Goal: Complete application form: Complete application form

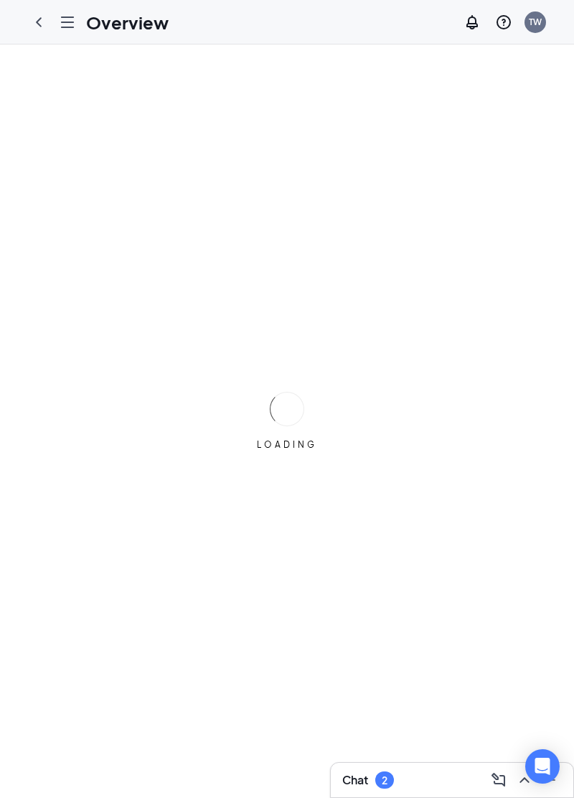
click at [566, 164] on div "LOADING" at bounding box center [287, 420] width 574 height 753
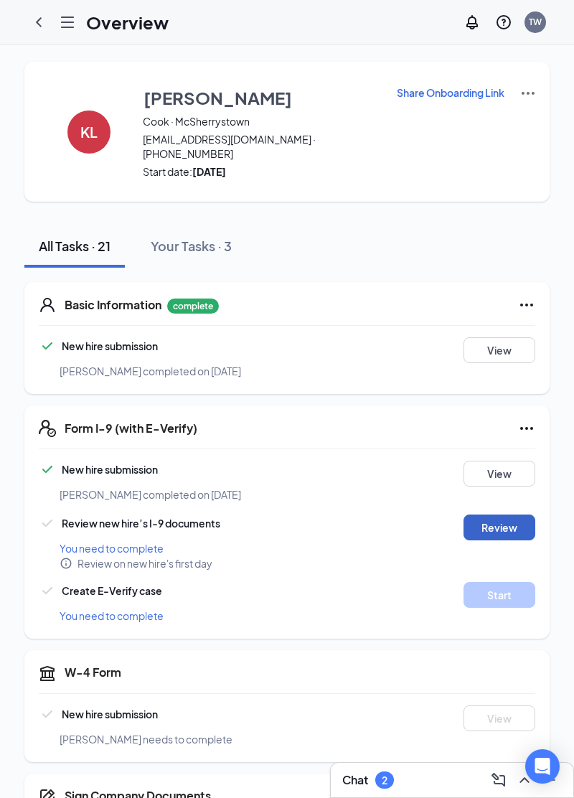
click at [492, 520] on button "Review" at bounding box center [499, 527] width 72 height 26
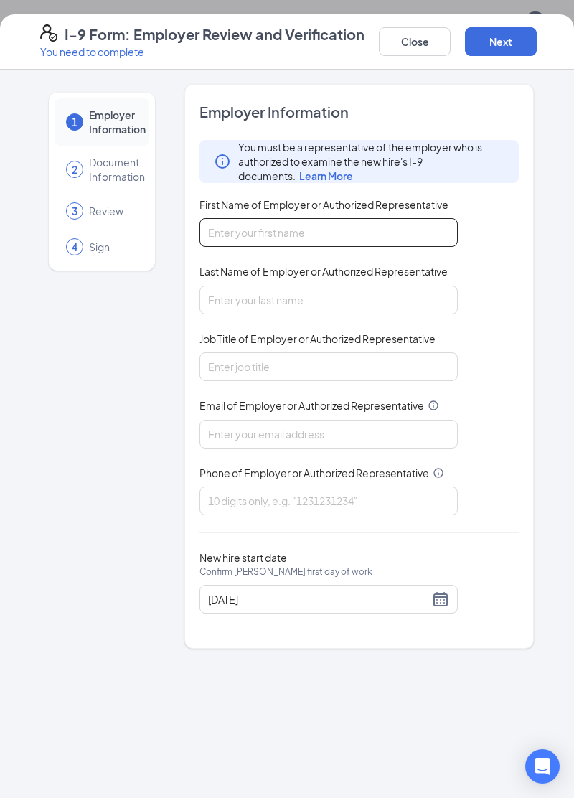
click at [271, 234] on input "First Name of Employer or Authorized Representative" at bounding box center [328, 232] width 258 height 29
type input "[PERSON_NAME]"
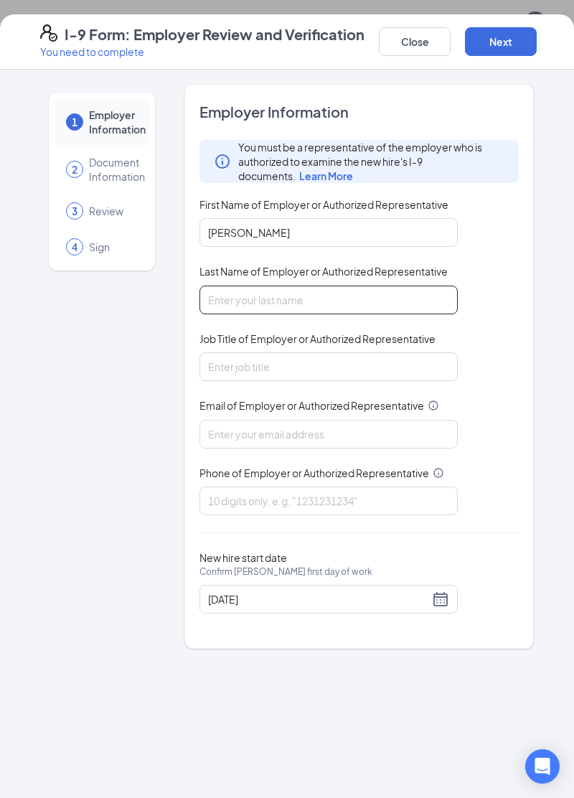
click at [406, 303] on input "Last Name of Employer or Authorized Representative" at bounding box center [328, 299] width 258 height 29
type input "W"
type input "[PERSON_NAME]"
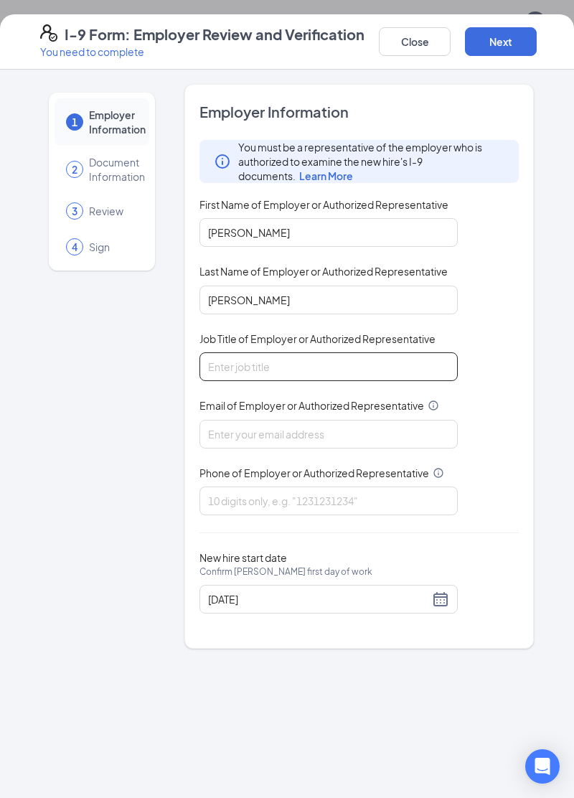
click at [379, 379] on input "Job Title of Employer or Authorized Representative" at bounding box center [328, 366] width 258 height 29
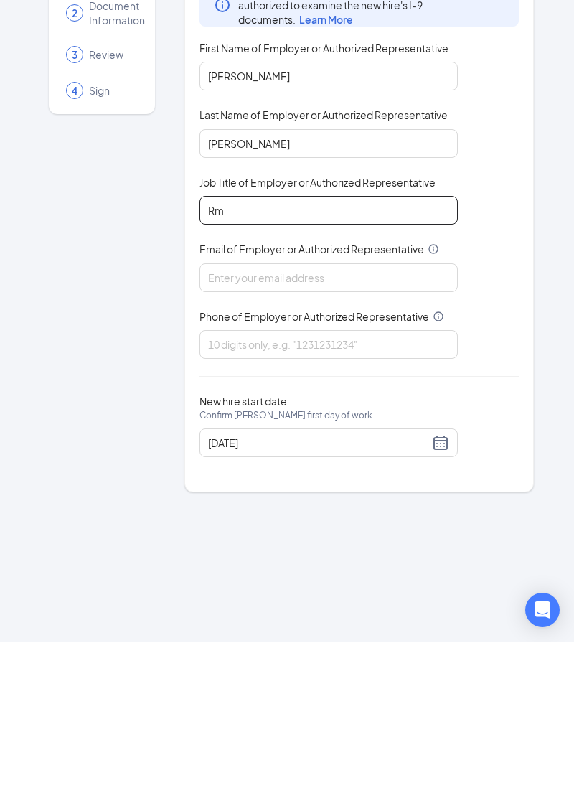
type input "Rm"
click at [347, 438] on input "Email of Employer or Authorized Representative" at bounding box center [328, 434] width 258 height 29
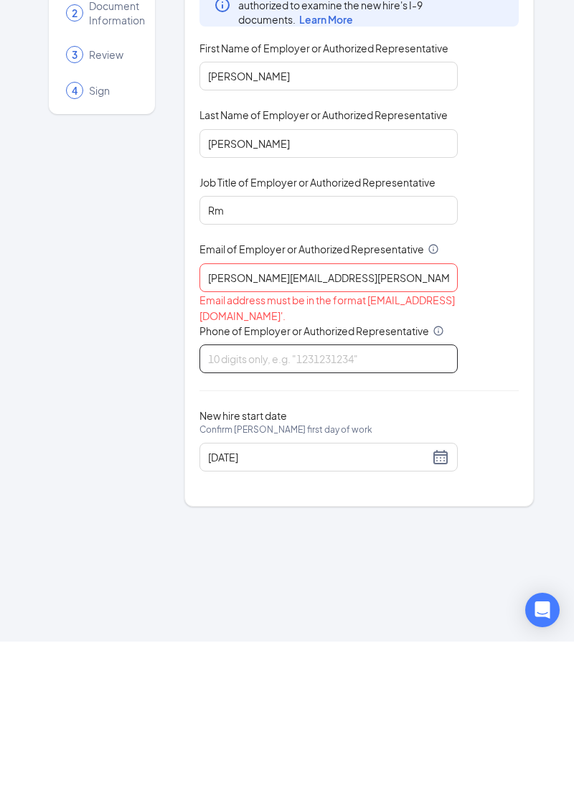
click at [386, 510] on input "Phone of Employer or Authorized Representative" at bounding box center [328, 515] width 258 height 29
click at [364, 430] on input "[PERSON_NAME][EMAIL_ADDRESS][PERSON_NAME][DOMAIN_NAME]" at bounding box center [328, 434] width 258 height 29
click at [468, 458] on div "You must be a representative of the employer who is authorized to examine the n…" at bounding box center [358, 334] width 319 height 389
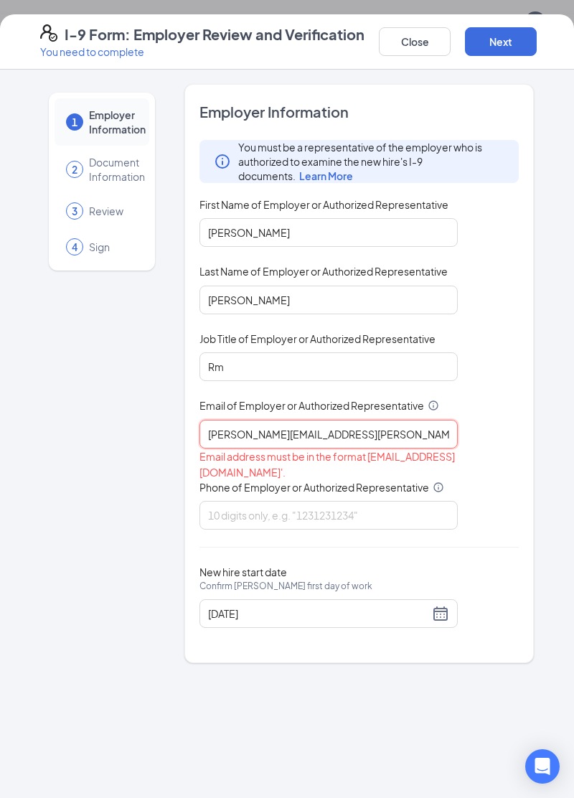
click at [429, 436] on input "[PERSON_NAME][EMAIL_ADDRESS][PERSON_NAME][DOMAIN_NAME]" at bounding box center [328, 434] width 258 height 29
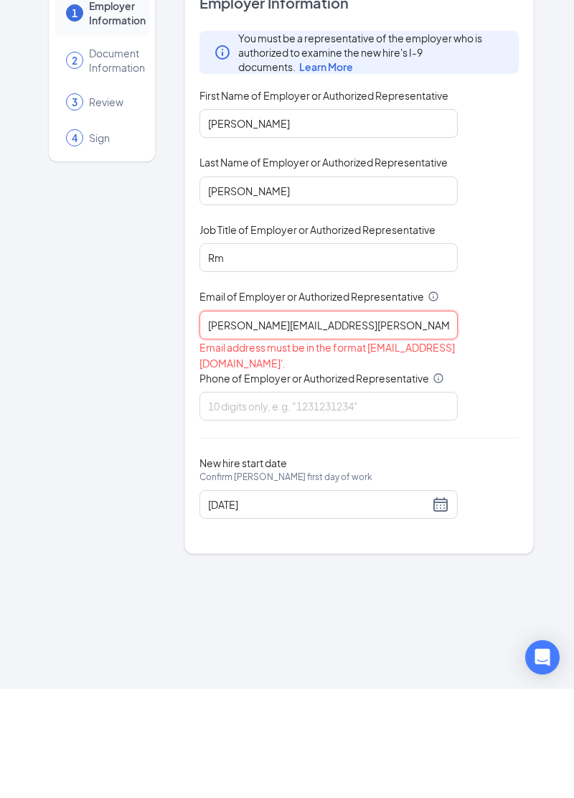
click at [389, 432] on input "[PERSON_NAME][EMAIL_ADDRESS][PERSON_NAME][DOMAIN_NAME]" at bounding box center [328, 434] width 258 height 29
click at [445, 427] on input "[PERSON_NAME][EMAIL_ADDRESS][PERSON_NAME][DOMAIN_NAME]" at bounding box center [328, 434] width 258 height 29
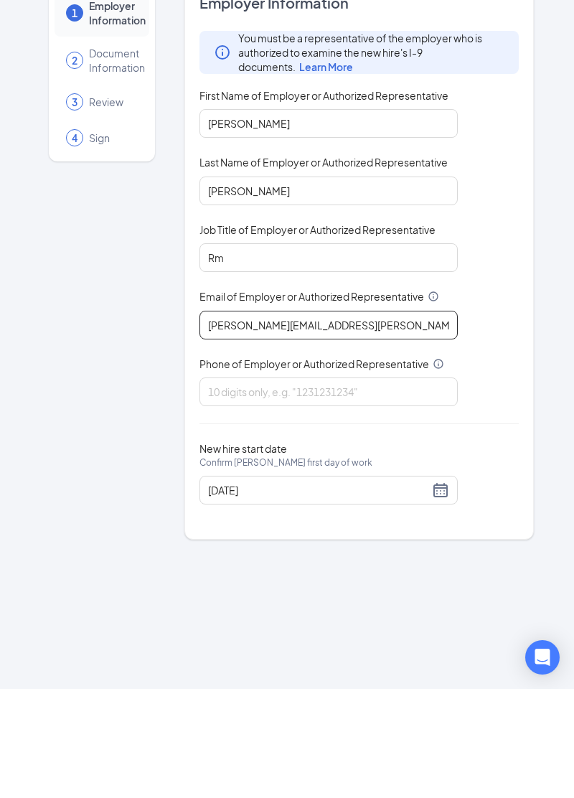
type input "[PERSON_NAME][EMAIL_ADDRESS][PERSON_NAME][DOMAIN_NAME]"
click at [360, 511] on input "Phone of Employer or Authorized Representative" at bounding box center [328, 500] width 258 height 29
type input "7176327810"
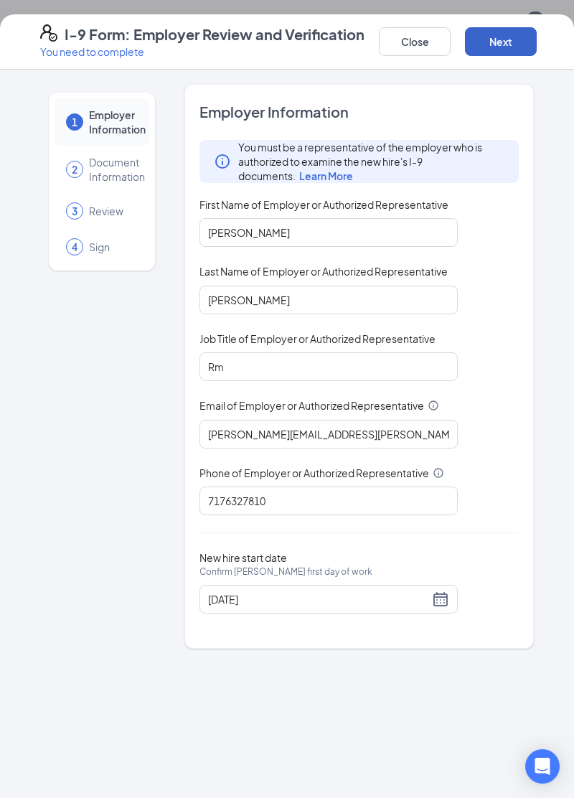
click at [501, 44] on button "Next" at bounding box center [501, 41] width 72 height 29
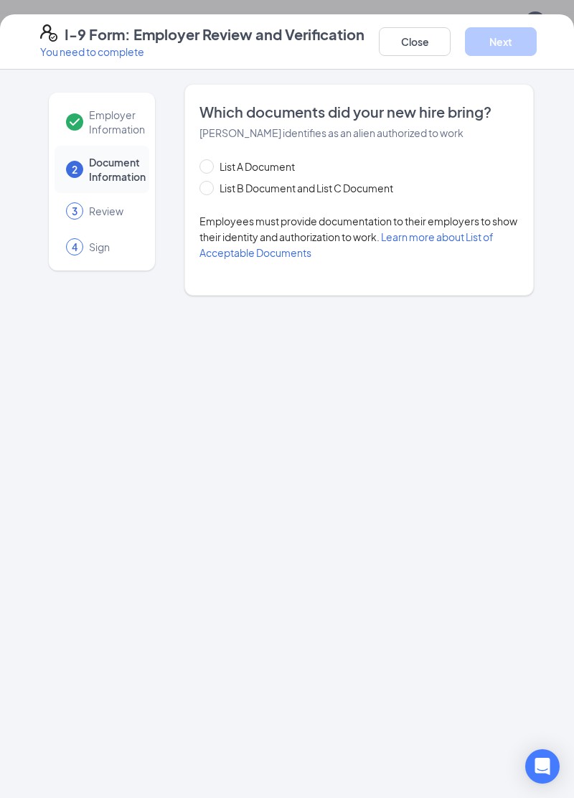
click at [256, 171] on span "List A Document" at bounding box center [257, 167] width 87 height 16
click at [209, 169] on input "List A Document" at bounding box center [204, 164] width 10 height 10
radio input "true"
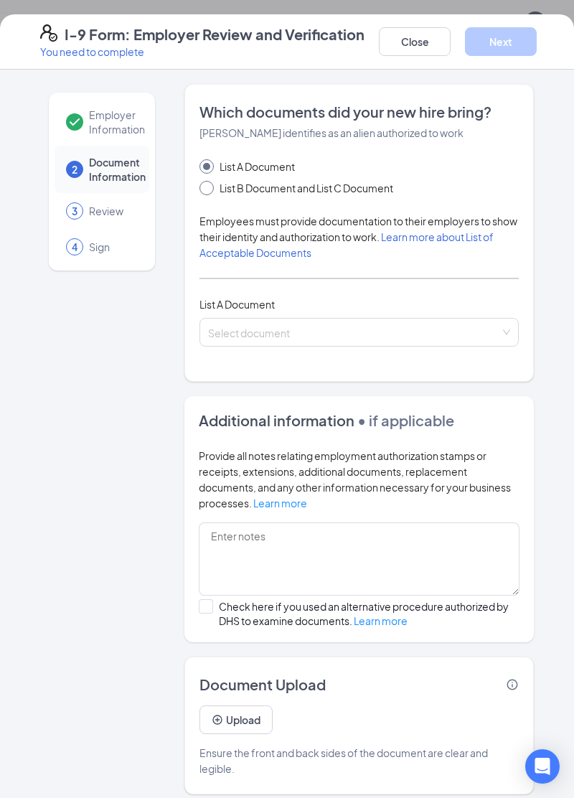
click at [204, 189] on input "List B Document and List C Document" at bounding box center [204, 186] width 10 height 10
radio input "true"
radio input "false"
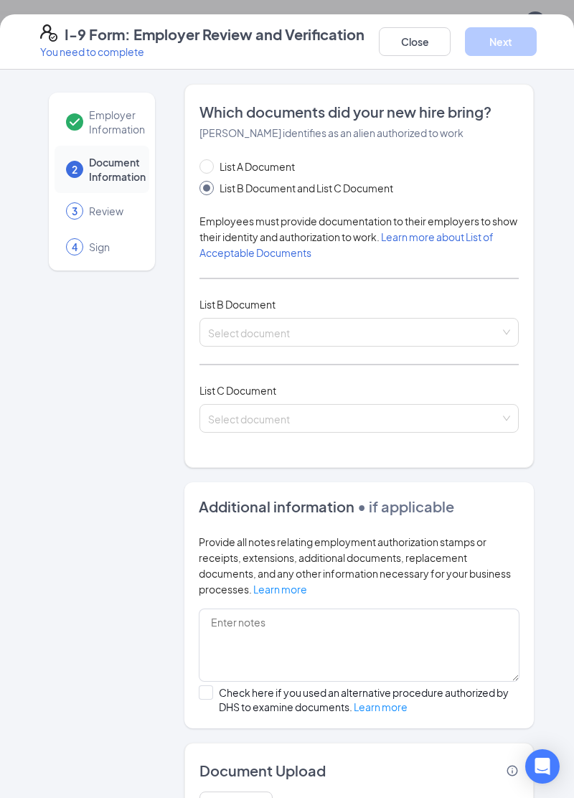
click at [294, 329] on input "search" at bounding box center [354, 329] width 292 height 22
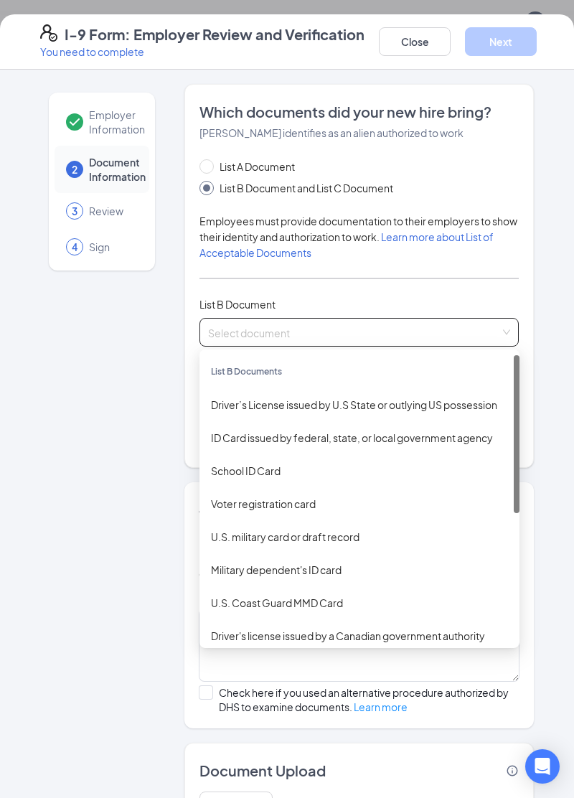
click at [301, 471] on div "School ID Card" at bounding box center [359, 471] width 297 height 16
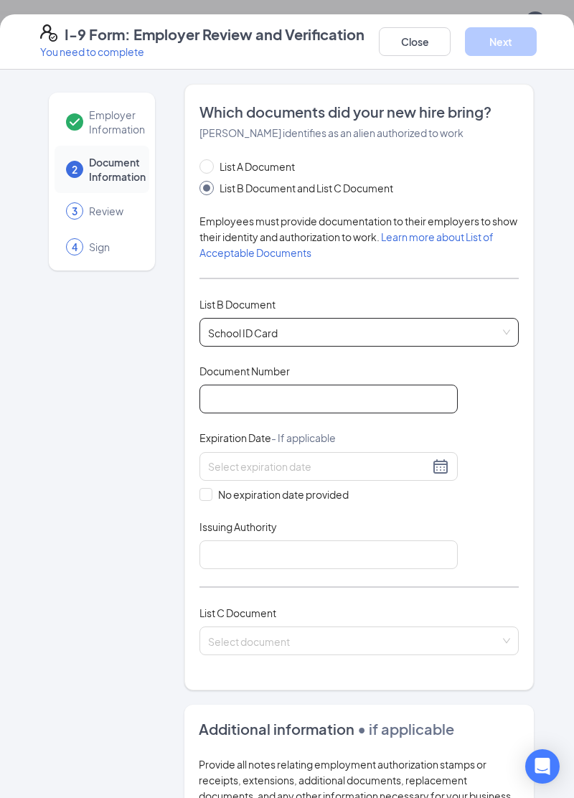
click at [380, 397] on input "Document Number" at bounding box center [328, 398] width 258 height 29
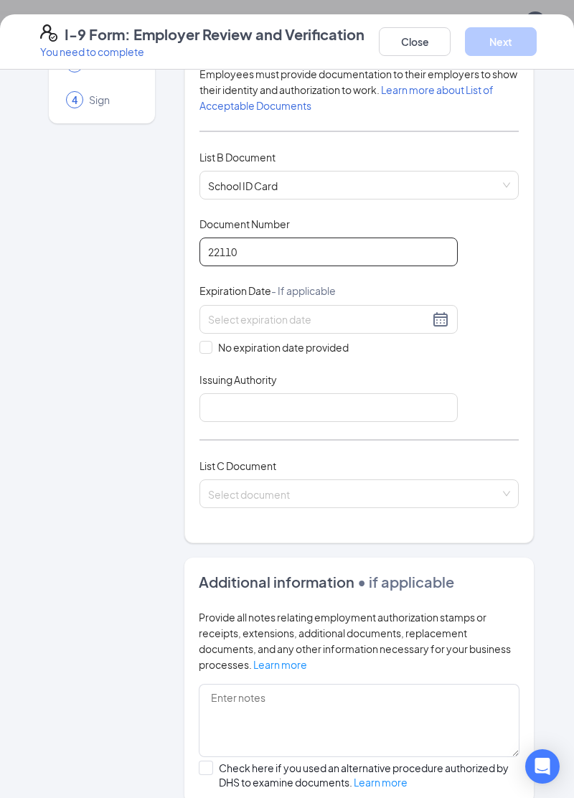
scroll to position [167, 0]
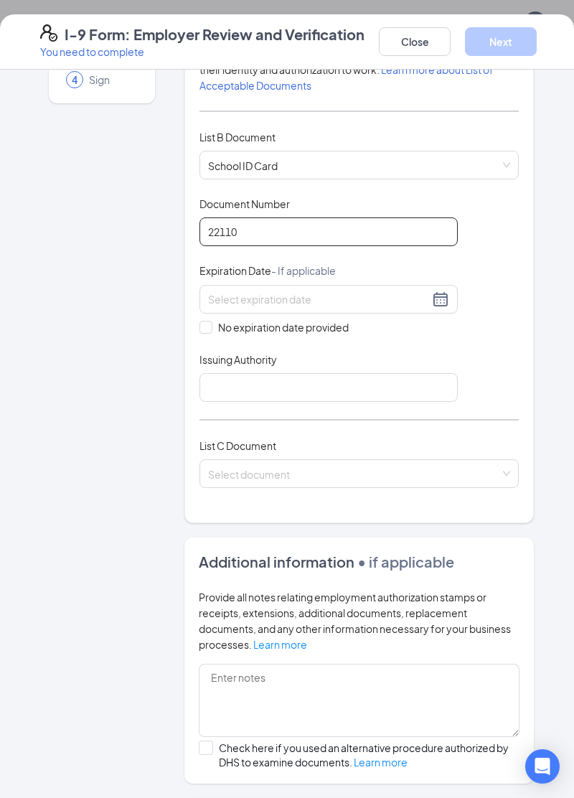
type input "22110"
click at [349, 296] on input at bounding box center [318, 299] width 221 height 16
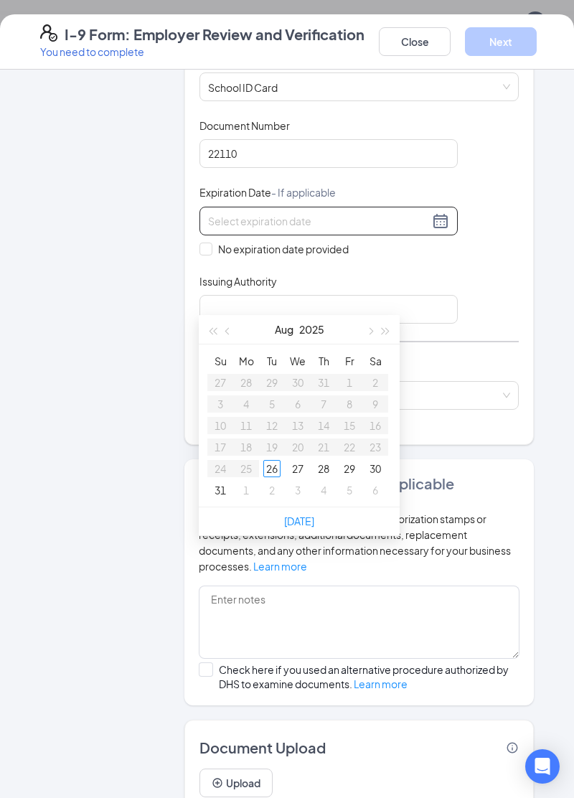
scroll to position [245, 0]
click at [367, 330] on span "button" at bounding box center [369, 331] width 7 height 7
click at [388, 334] on button "button" at bounding box center [386, 329] width 16 height 29
click at [234, 341] on button "button" at bounding box center [228, 329] width 16 height 29
click at [235, 330] on button "button" at bounding box center [228, 329] width 16 height 29
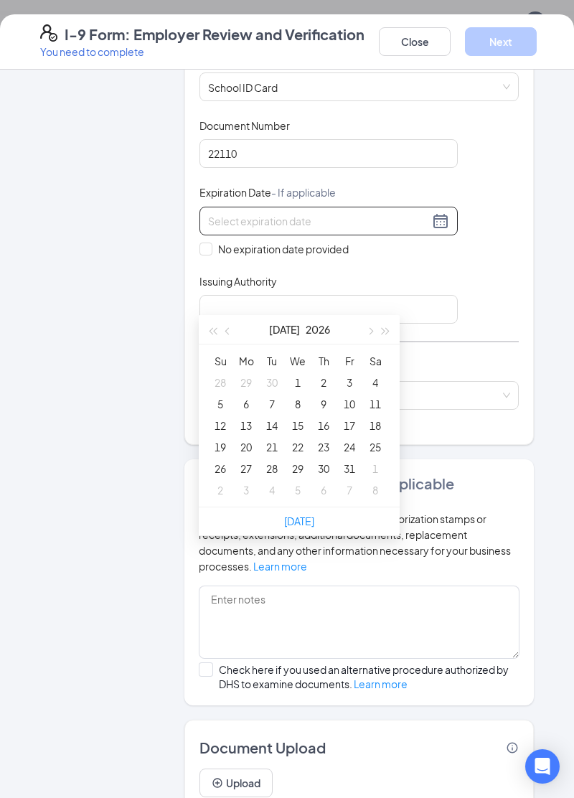
click at [226, 335] on button "button" at bounding box center [228, 329] width 16 height 29
click at [229, 331] on span "button" at bounding box center [228, 331] width 7 height 7
click at [495, 264] on div "Document Title School ID Card Document Number 22110 Expiration Date - If applic…" at bounding box center [358, 220] width 319 height 205
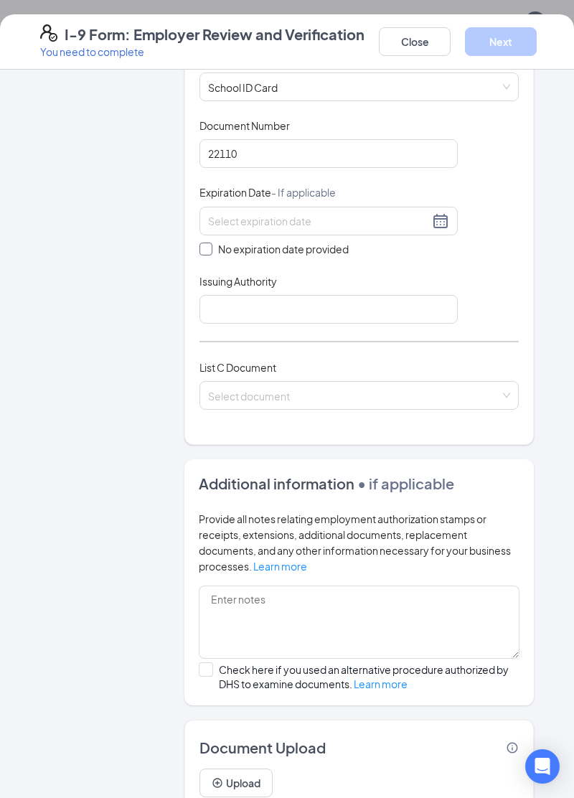
click at [207, 247] on input "No expiration date provided" at bounding box center [204, 247] width 10 height 10
checkbox input "true"
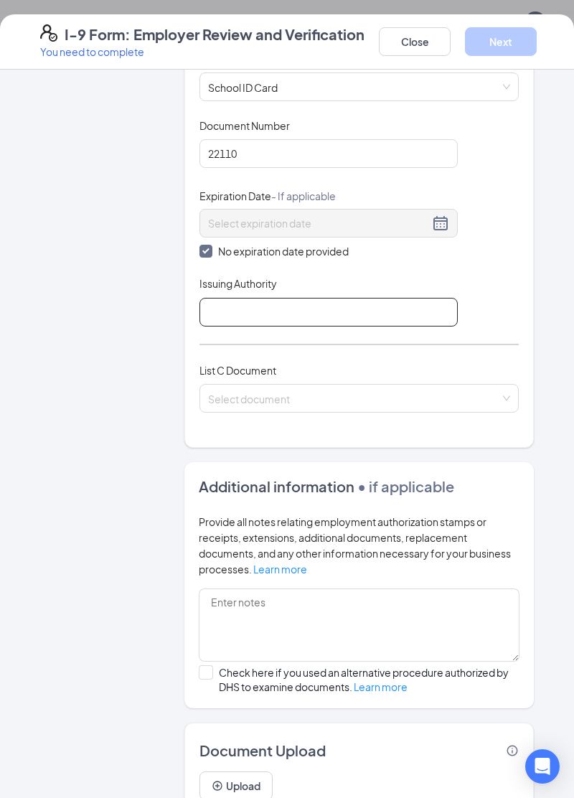
click at [285, 308] on input "Issuing Authority" at bounding box center [328, 312] width 258 height 29
type input "[GEOGRAPHIC_DATA]"
click at [466, 399] on input "search" at bounding box center [354, 395] width 292 height 22
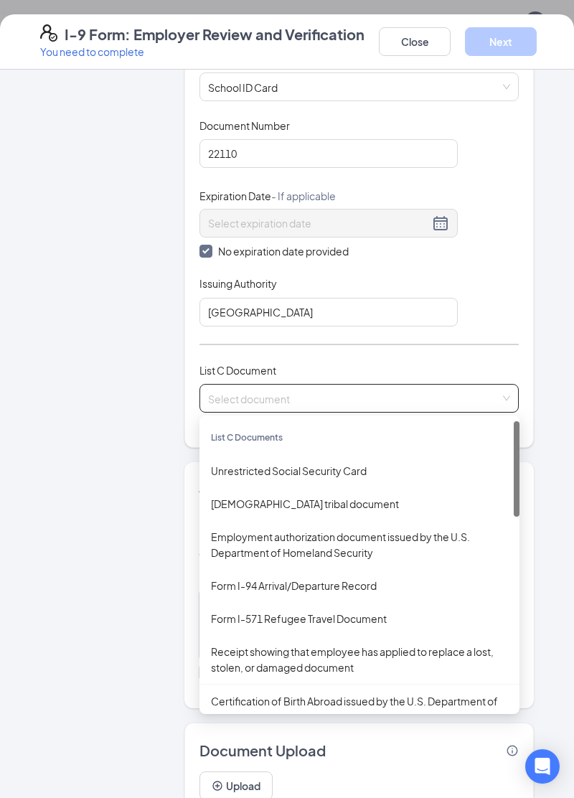
click at [351, 475] on div "Unrestricted Social Security Card" at bounding box center [359, 471] width 297 height 16
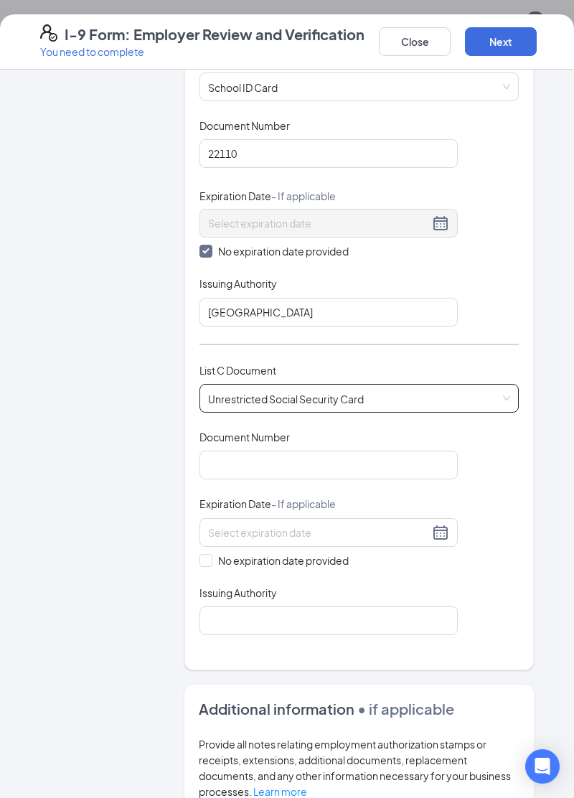
click at [495, 400] on span "Unrestricted Social Security Card" at bounding box center [359, 397] width 302 height 27
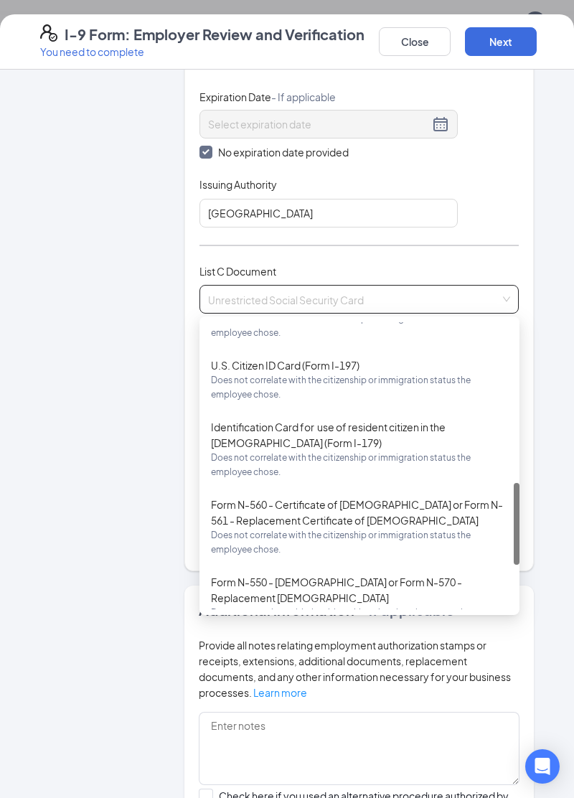
scroll to position [562, 0]
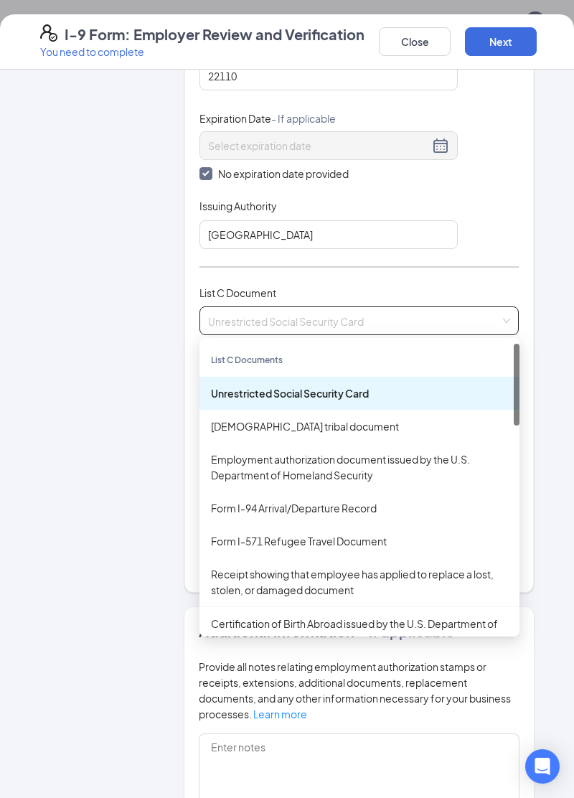
click at [232, 397] on div "Unrestricted Social Security Card" at bounding box center [359, 393] width 297 height 16
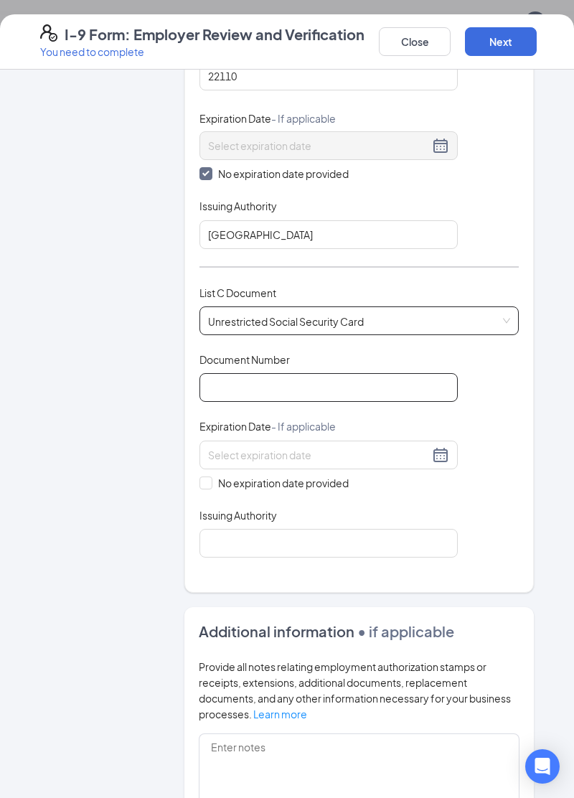
click at [237, 390] on input "Document Number" at bounding box center [328, 387] width 258 height 29
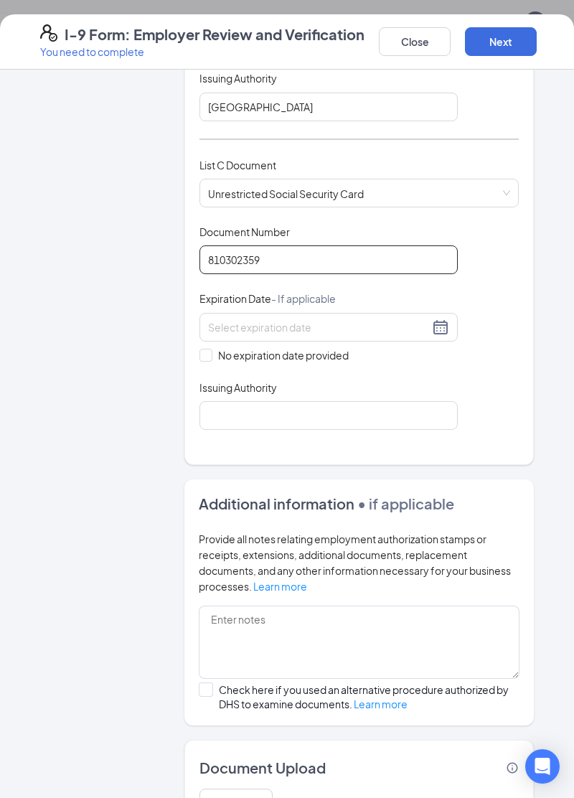
type input "810302359"
click at [255, 356] on span "No expiration date provided" at bounding box center [283, 355] width 142 height 16
click at [209, 356] on input "No expiration date provided" at bounding box center [204, 354] width 10 height 10
checkbox input "true"
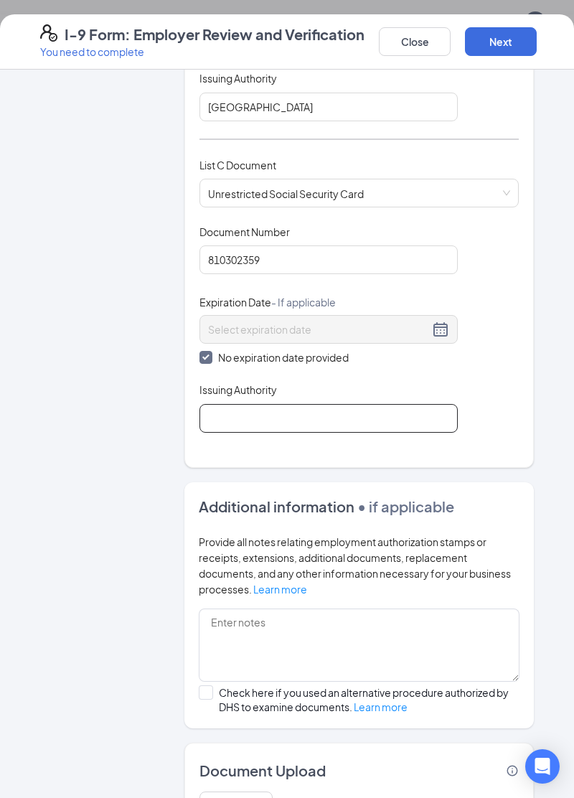
click at [255, 417] on input "Issuing Authority" at bounding box center [328, 418] width 258 height 29
type input "Social security"
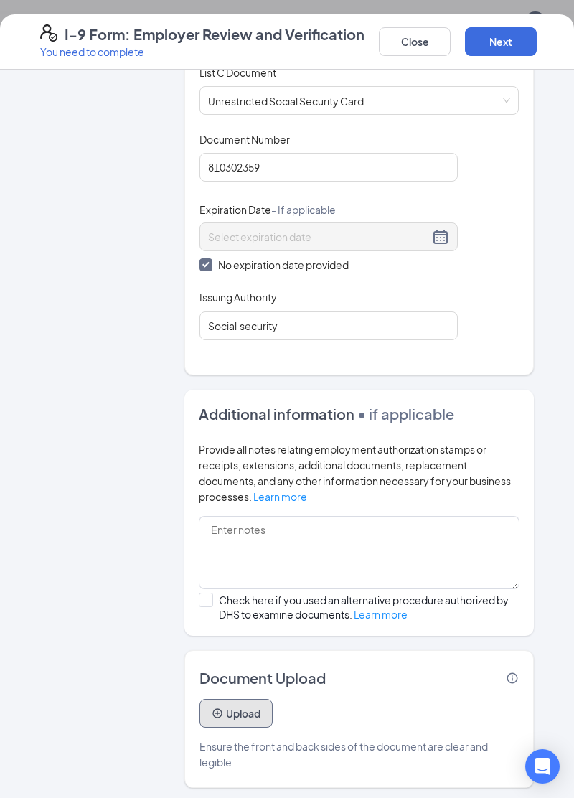
click at [250, 704] on button "Upload" at bounding box center [235, 713] width 73 height 29
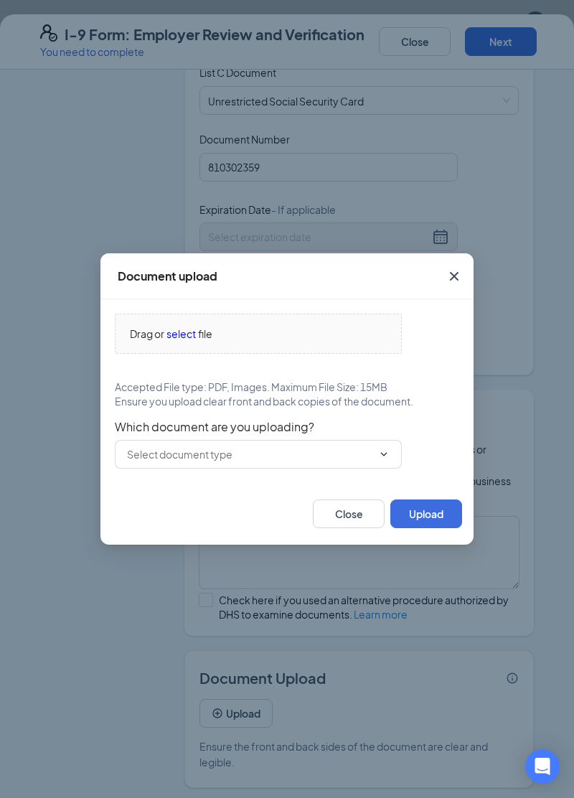
click at [355, 451] on input "text" at bounding box center [249, 454] width 245 height 16
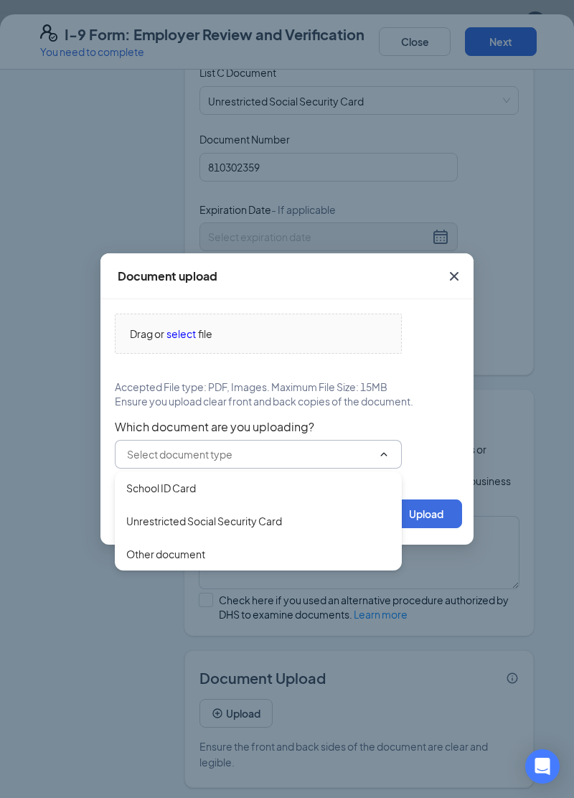
click at [221, 529] on div "Unrestricted Social Security Card" at bounding box center [258, 520] width 287 height 33
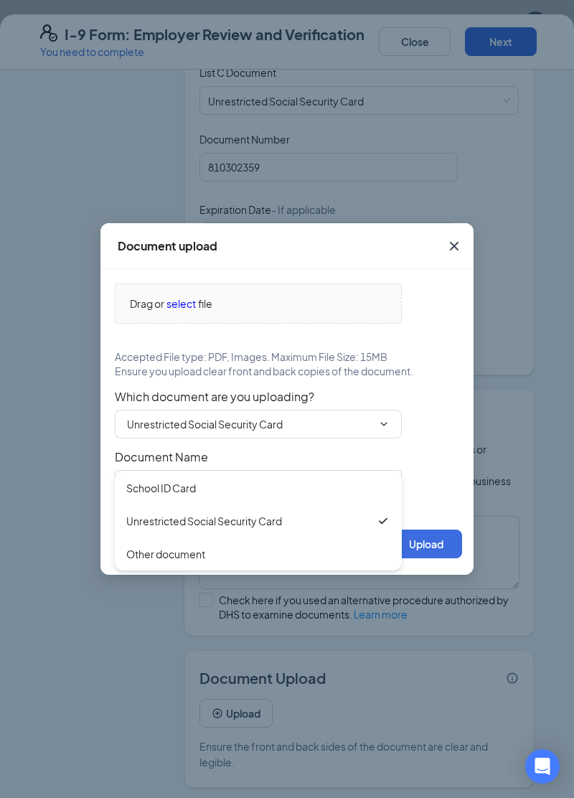
type input "Unrestricted Social Security Card"
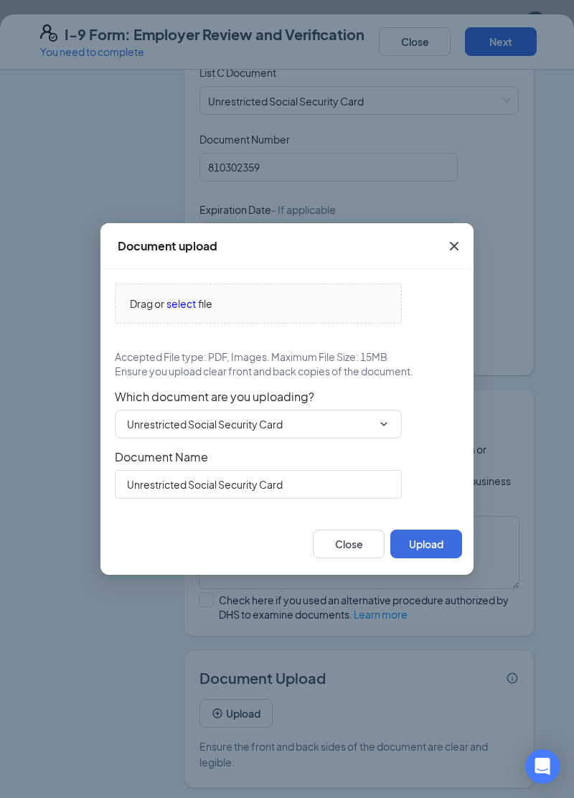
click at [180, 308] on span "select" at bounding box center [180, 304] width 29 height 16
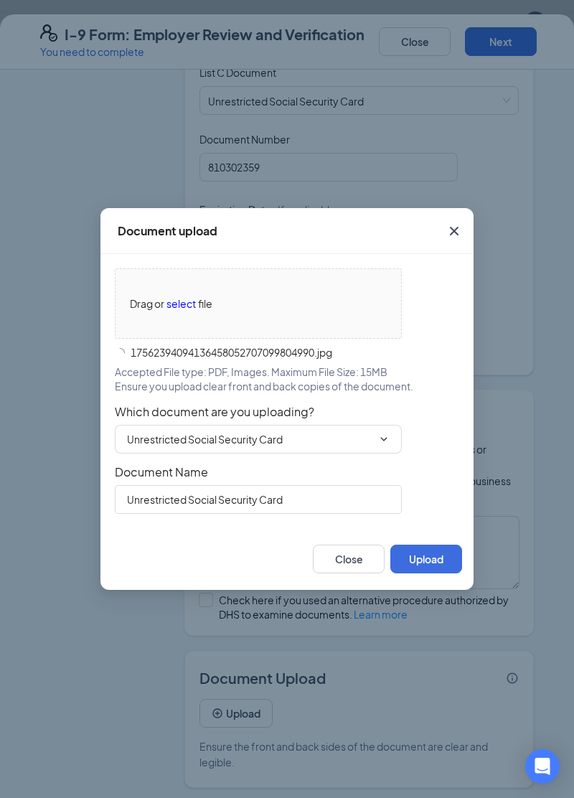
click at [425, 535] on div "Close Upload" at bounding box center [286, 559] width 373 height 62
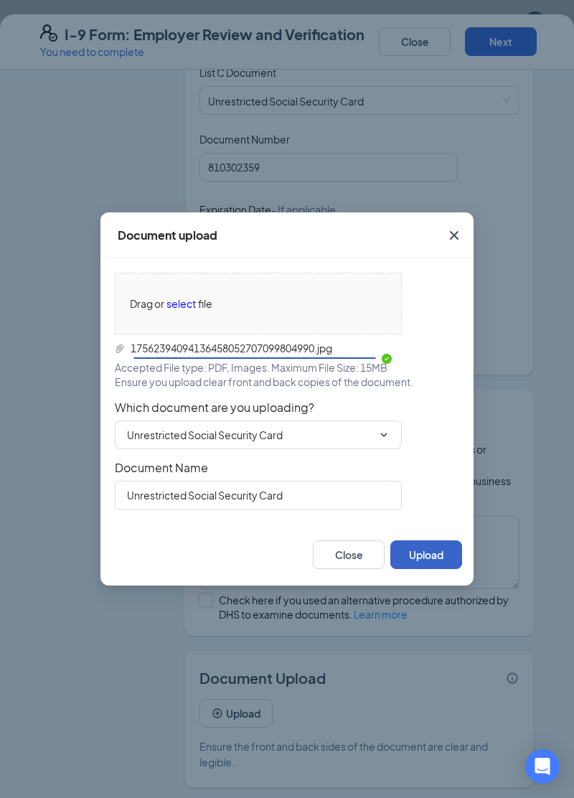
click at [435, 554] on button "Upload" at bounding box center [426, 554] width 72 height 29
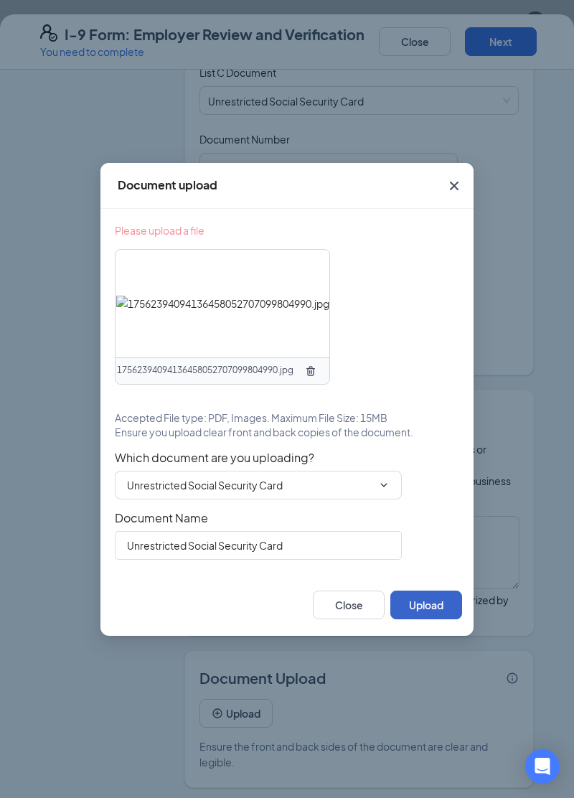
click at [424, 615] on button "Upload" at bounding box center [426, 604] width 72 height 29
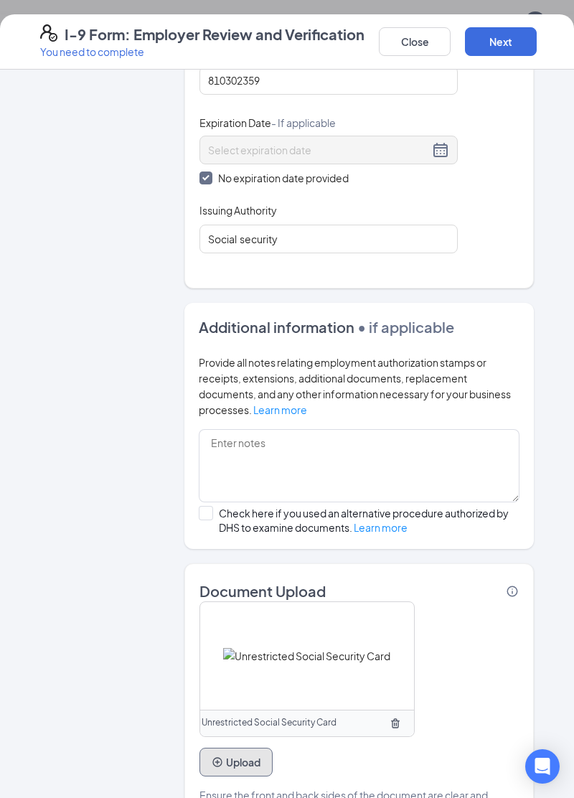
scroll to position [647, 0]
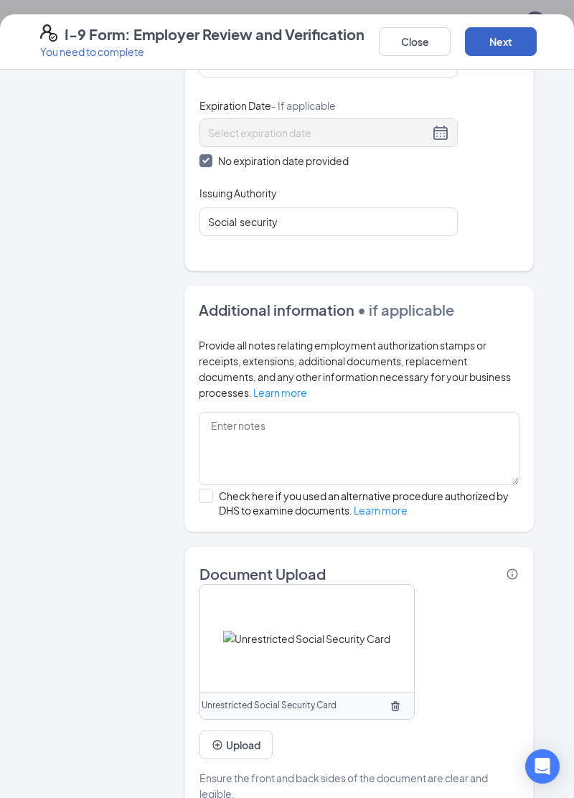
click at [503, 39] on button "Next" at bounding box center [501, 41] width 72 height 29
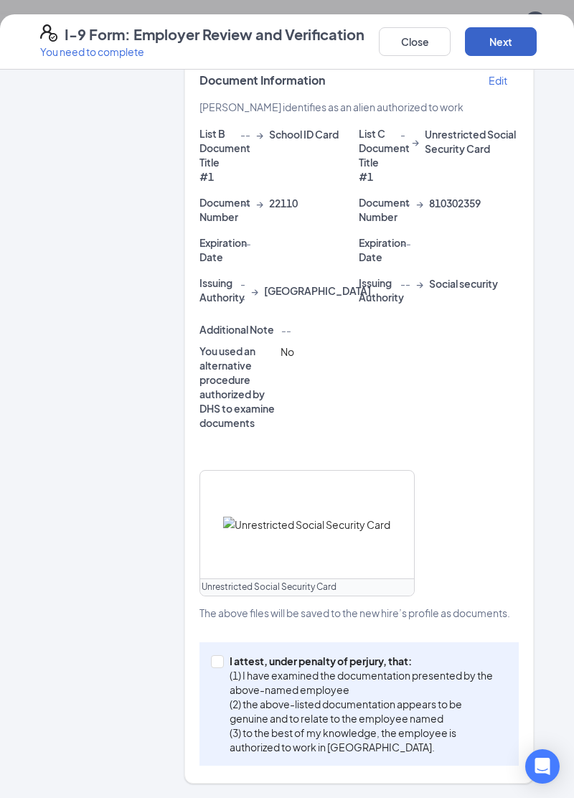
scroll to position [374, 0]
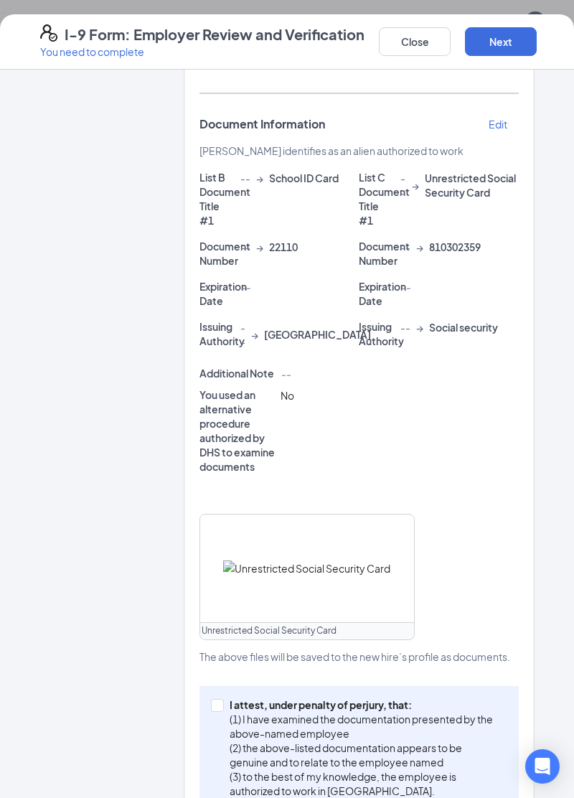
click at [231, 712] on p "(1) I have examined the documentation presented by the above-named employee" at bounding box center [366, 726] width 272 height 29
click at [221, 699] on input "I attest, under penalty of [PERSON_NAME], that: (1) I have examined the documen…" at bounding box center [216, 704] width 10 height 10
checkbox input "true"
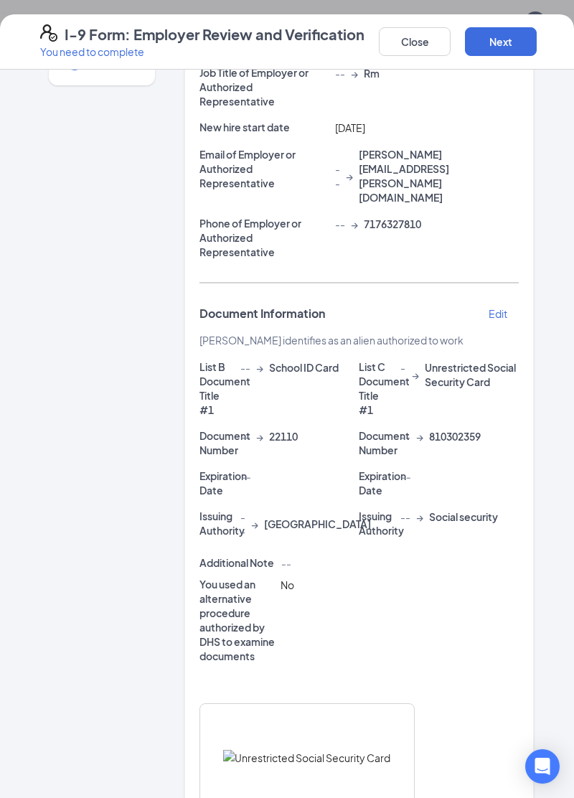
scroll to position [190, 0]
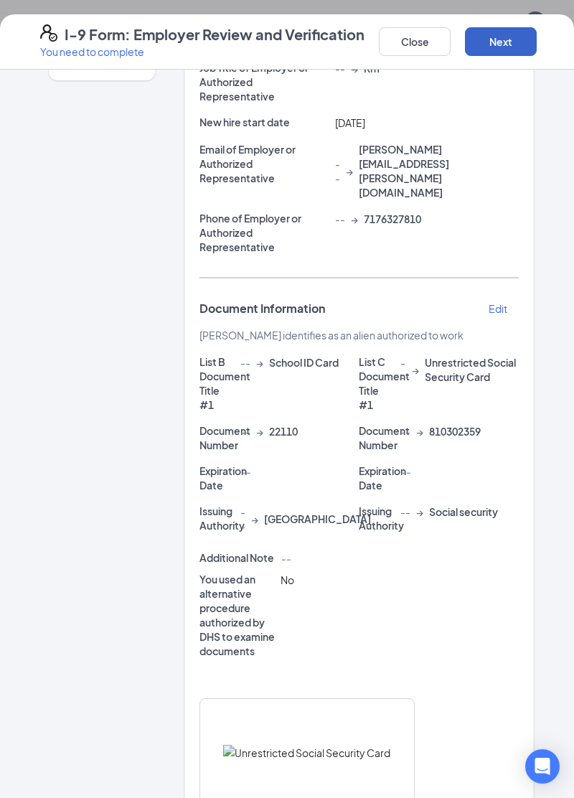
click at [502, 34] on button "Next" at bounding box center [501, 41] width 72 height 29
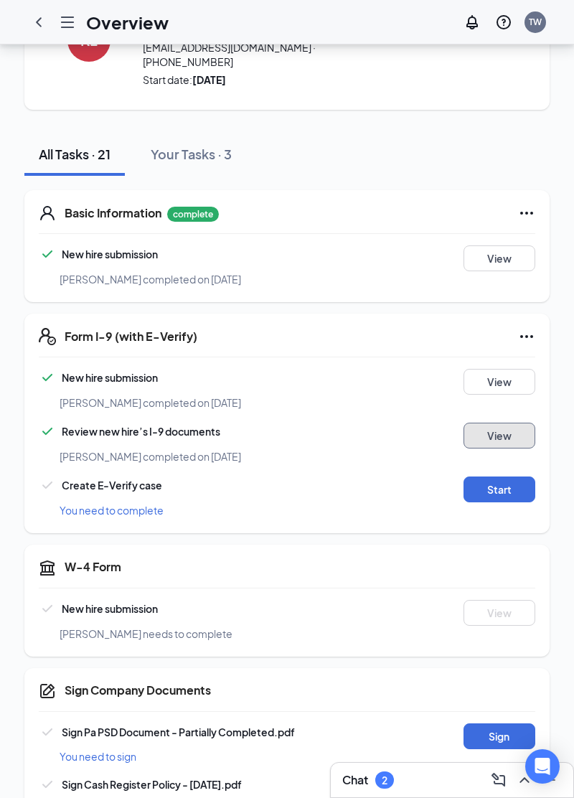
scroll to position [88, 0]
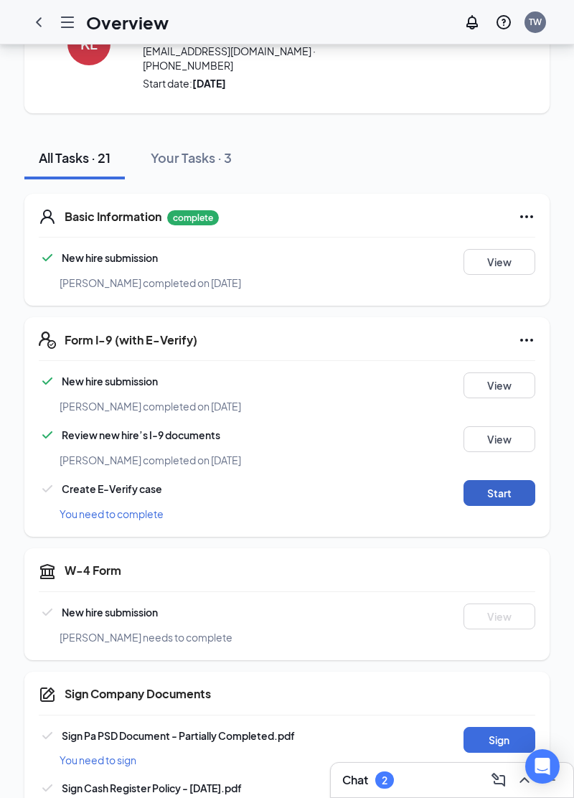
click at [491, 485] on button "Start" at bounding box center [499, 493] width 72 height 26
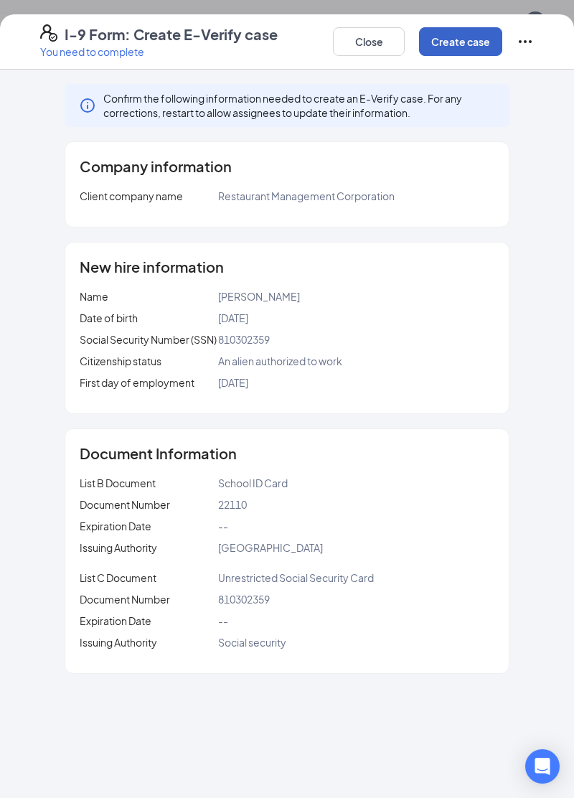
click at [461, 48] on button "Create case" at bounding box center [460, 41] width 83 height 29
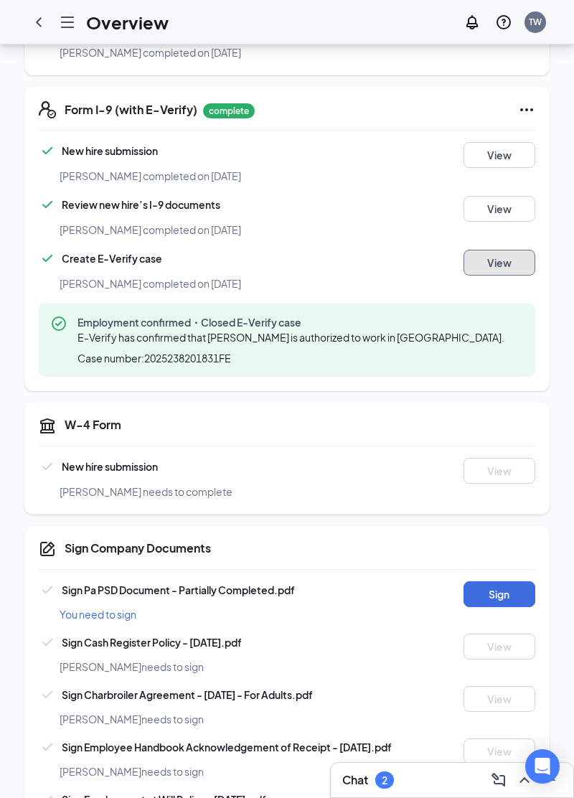
scroll to position [318, 0]
click at [503, 581] on button "Sign" at bounding box center [499, 594] width 72 height 26
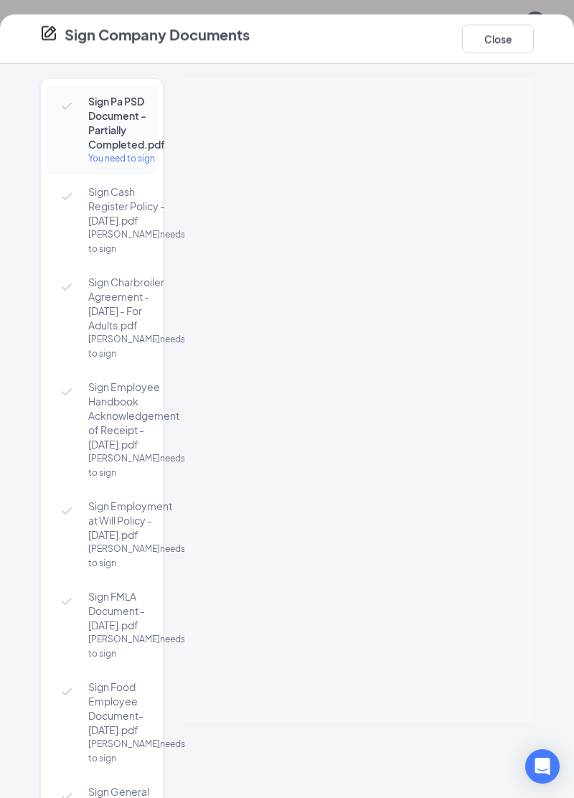
click at [370, 202] on div at bounding box center [358, 399] width 349 height 643
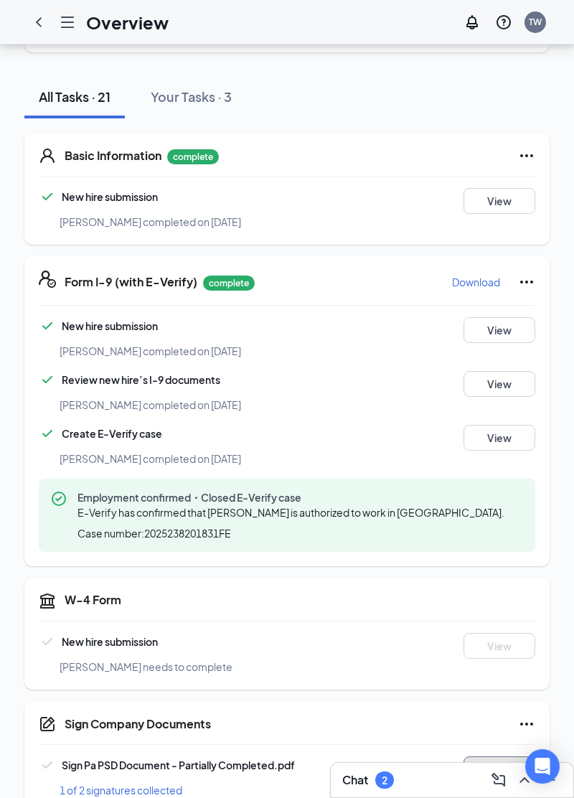
scroll to position [0, 0]
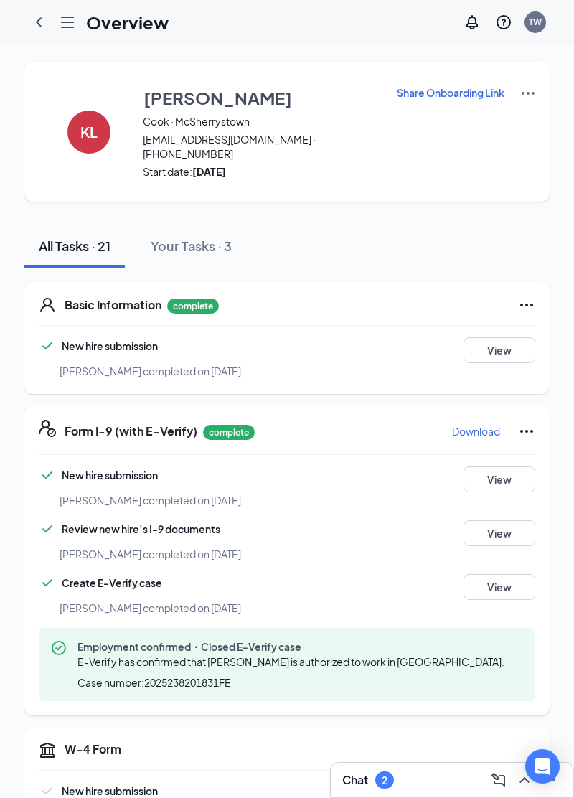
click at [72, 27] on icon "Hamburger" at bounding box center [67, 22] width 11 height 10
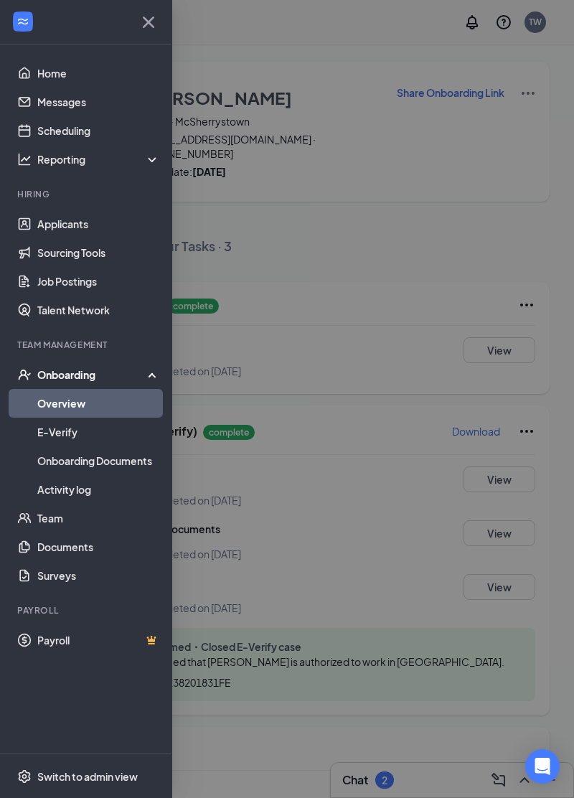
click at [57, 70] on link "Home" at bounding box center [98, 73] width 123 height 29
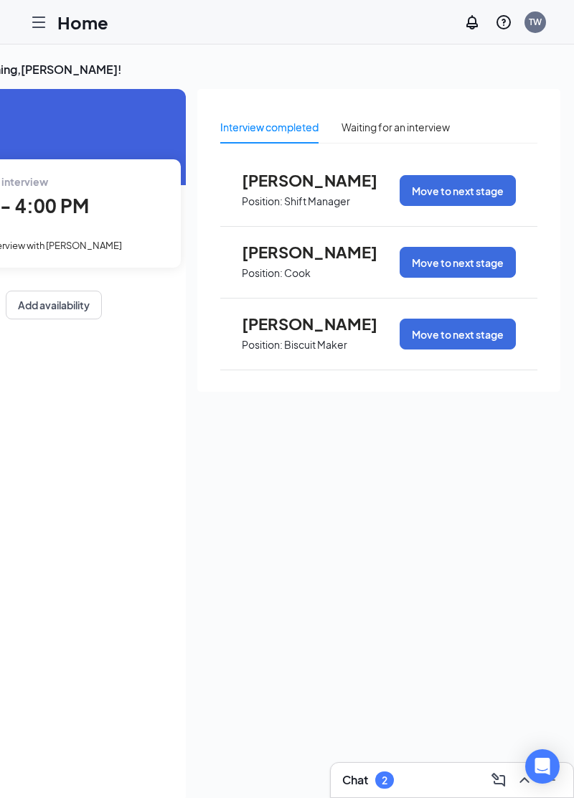
scroll to position [0, 136]
